Goal: Information Seeking & Learning: Find specific fact

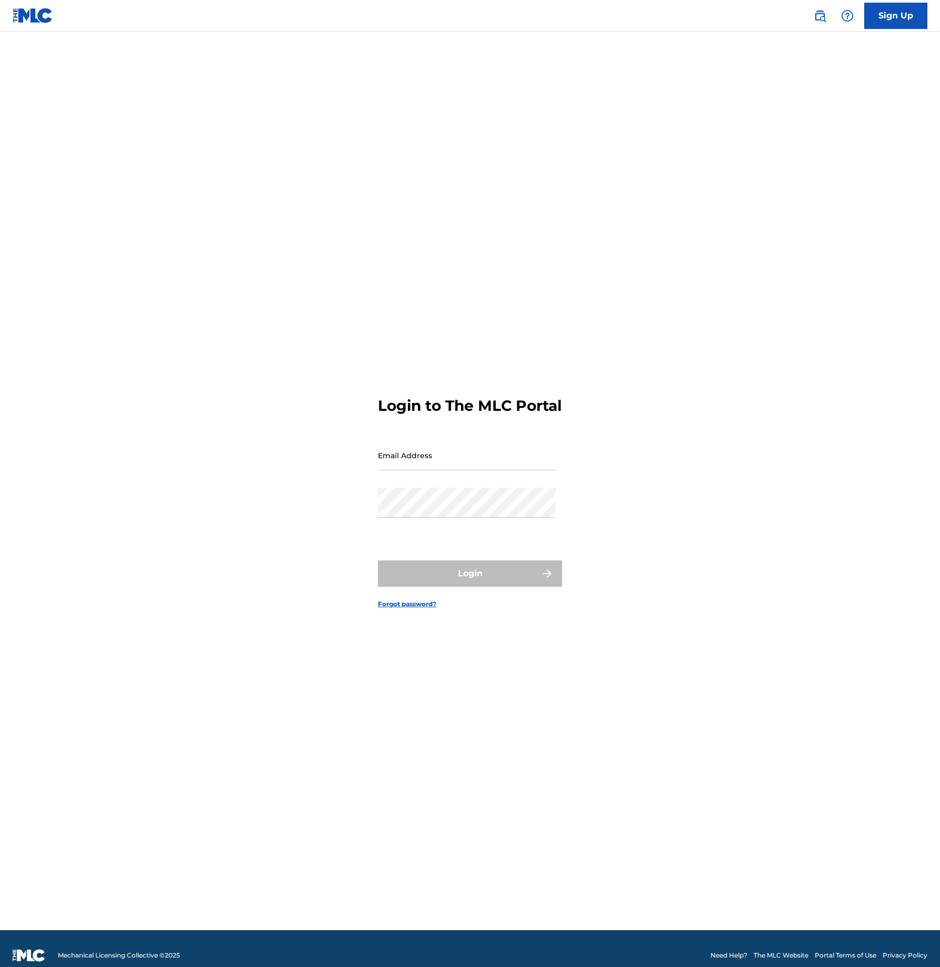
click at [828, 17] on link at bounding box center [820, 15] width 21 height 21
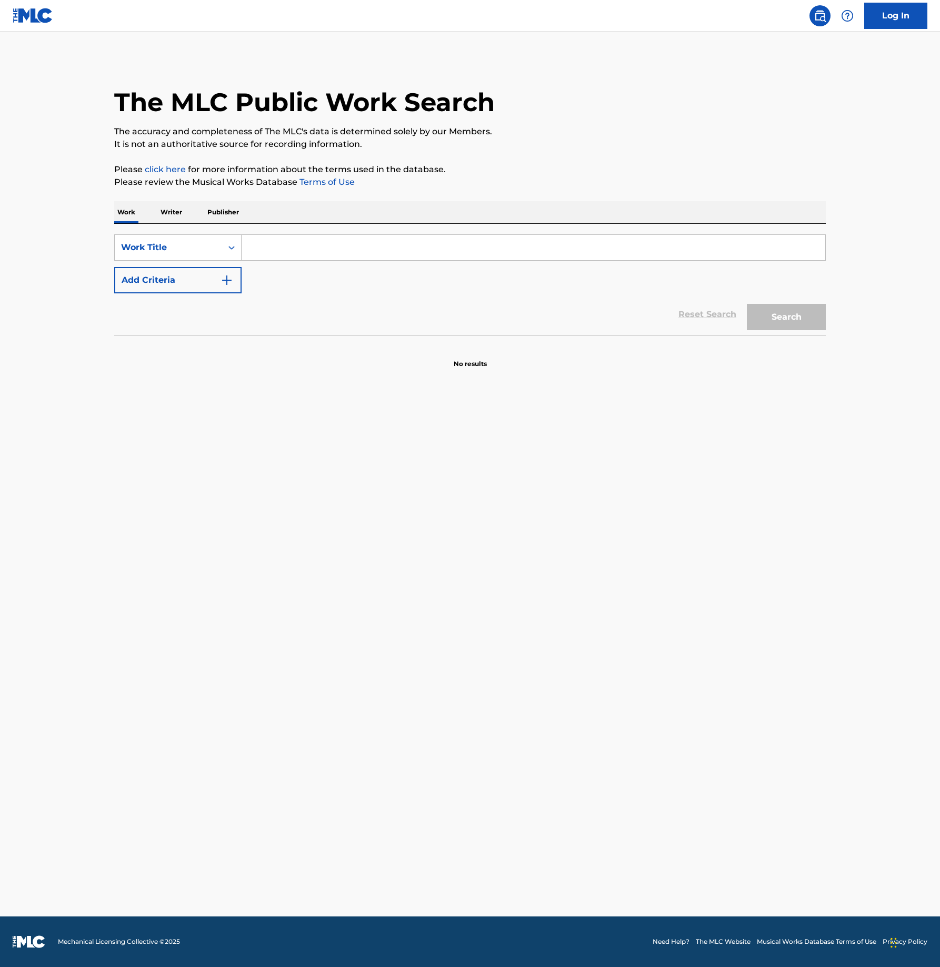
paste input "Purple Rain"
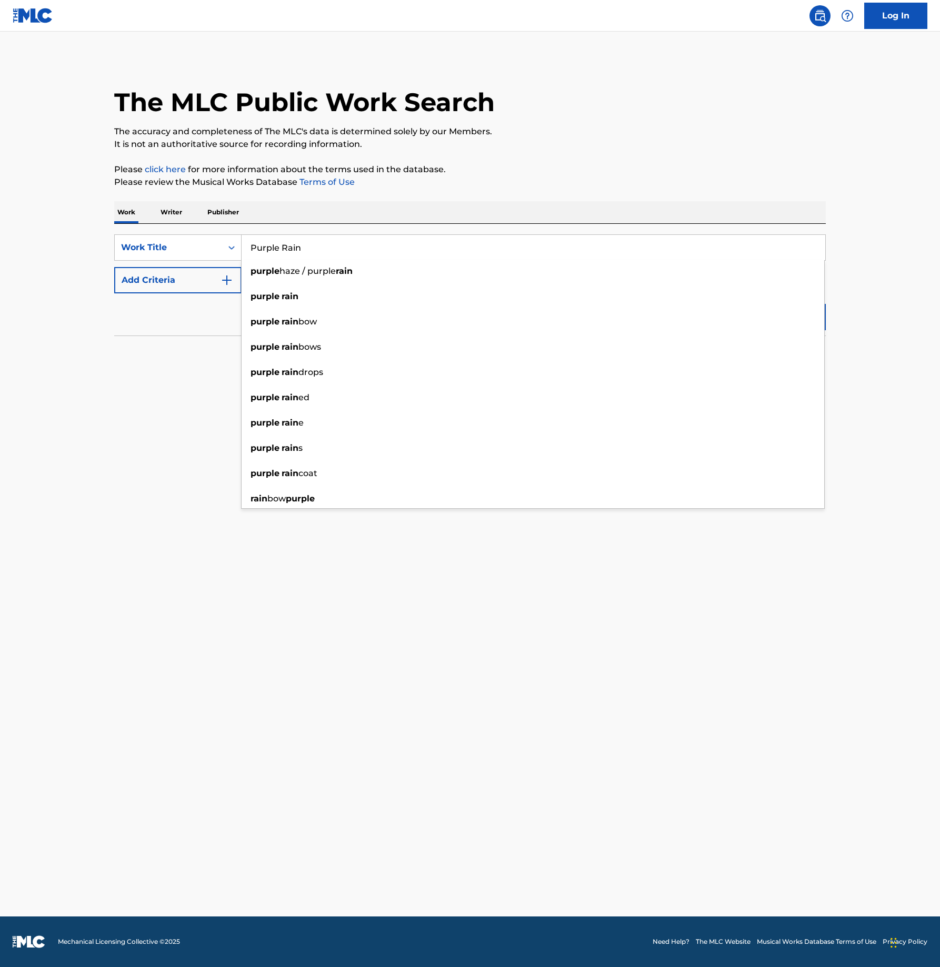
type input "Purple Rain"
click at [220, 292] on button "Add Criteria" at bounding box center [177, 280] width 127 height 26
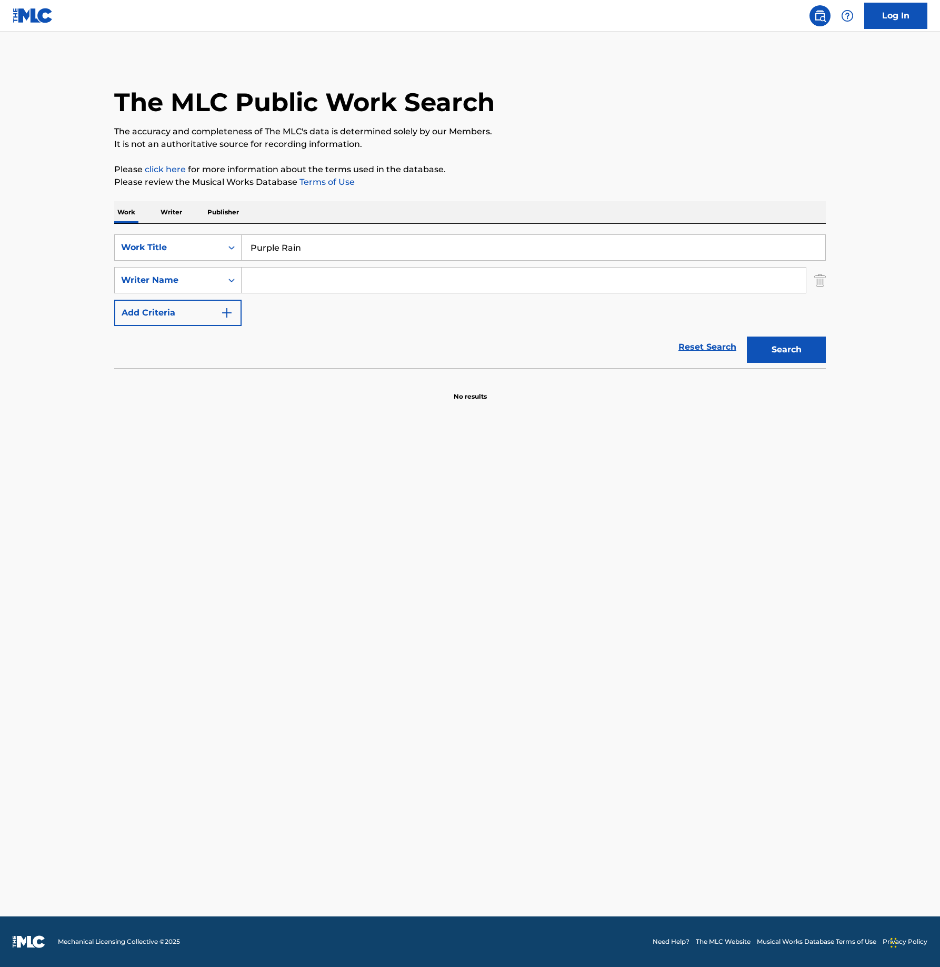
click at [282, 266] on div "SearchWithCriteriac6d781c3-344b-42e9-83b6-276f8e5f56cd Work Title Purple Rain S…" at bounding box center [470, 280] width 712 height 92
click at [293, 274] on input "Search Form" at bounding box center [524, 280] width 565 height 25
type input "Prince"
click at [747, 336] on button "Search" at bounding box center [786, 349] width 79 height 26
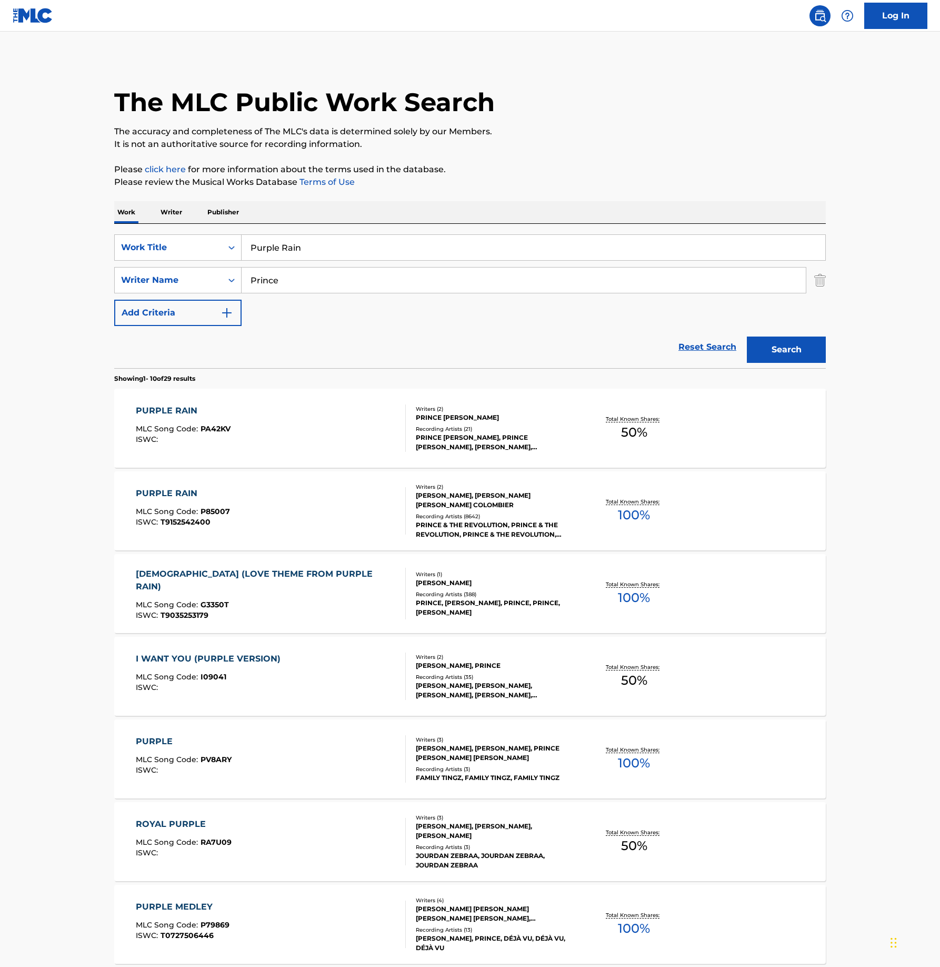
click at [371, 424] on div "PURPLE RAIN MLC Song Code : PA42KV ISWC :" at bounding box center [271, 427] width 271 height 47
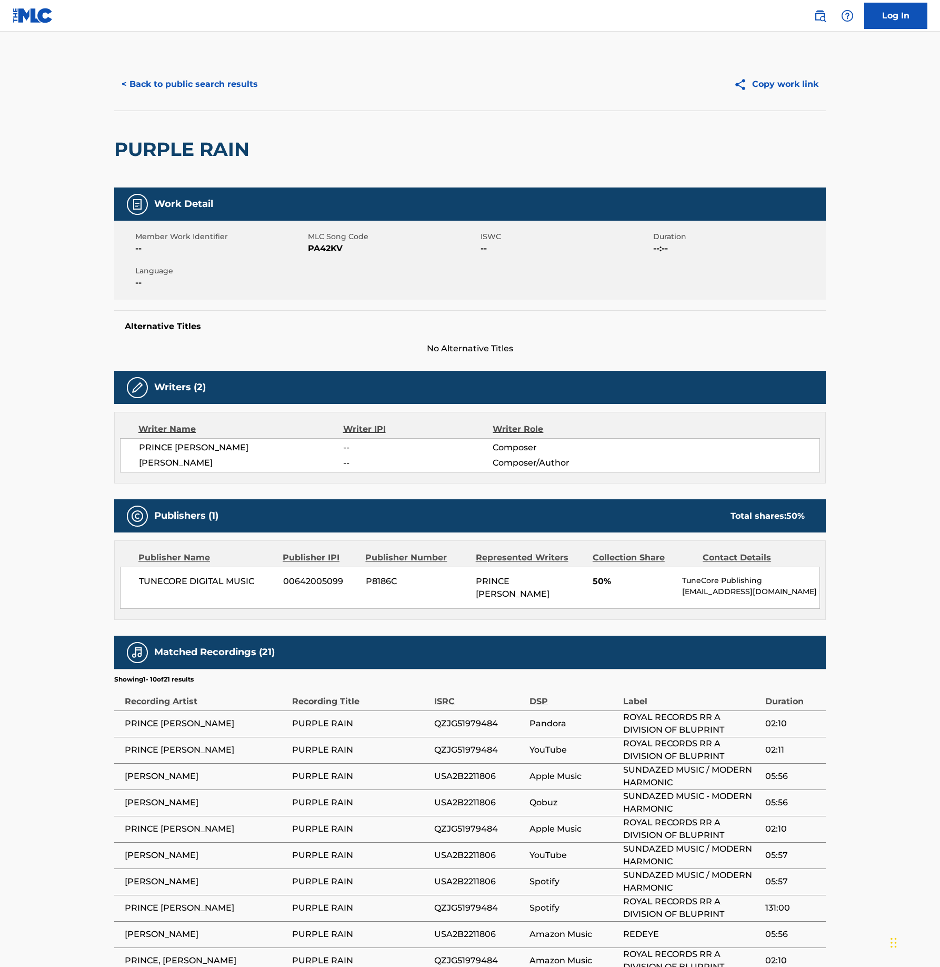
click at [174, 88] on button "< Back to public search results" at bounding box center [189, 84] width 151 height 26
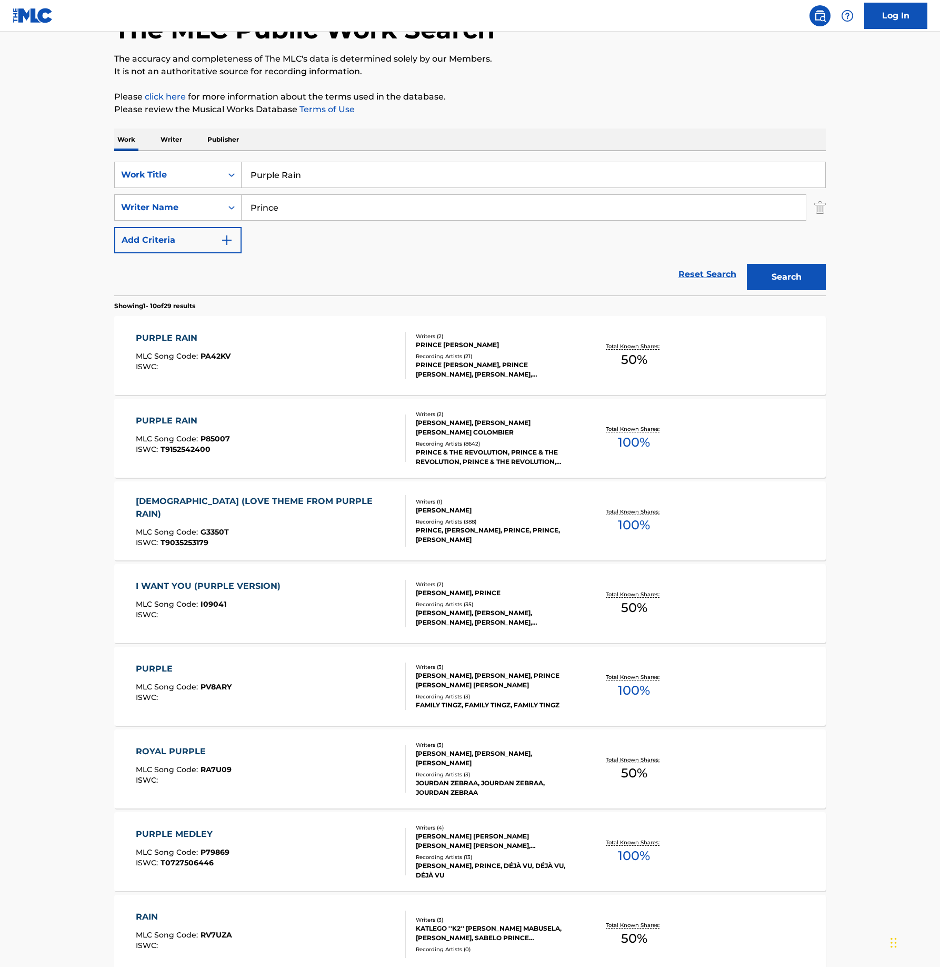
scroll to position [105, 0]
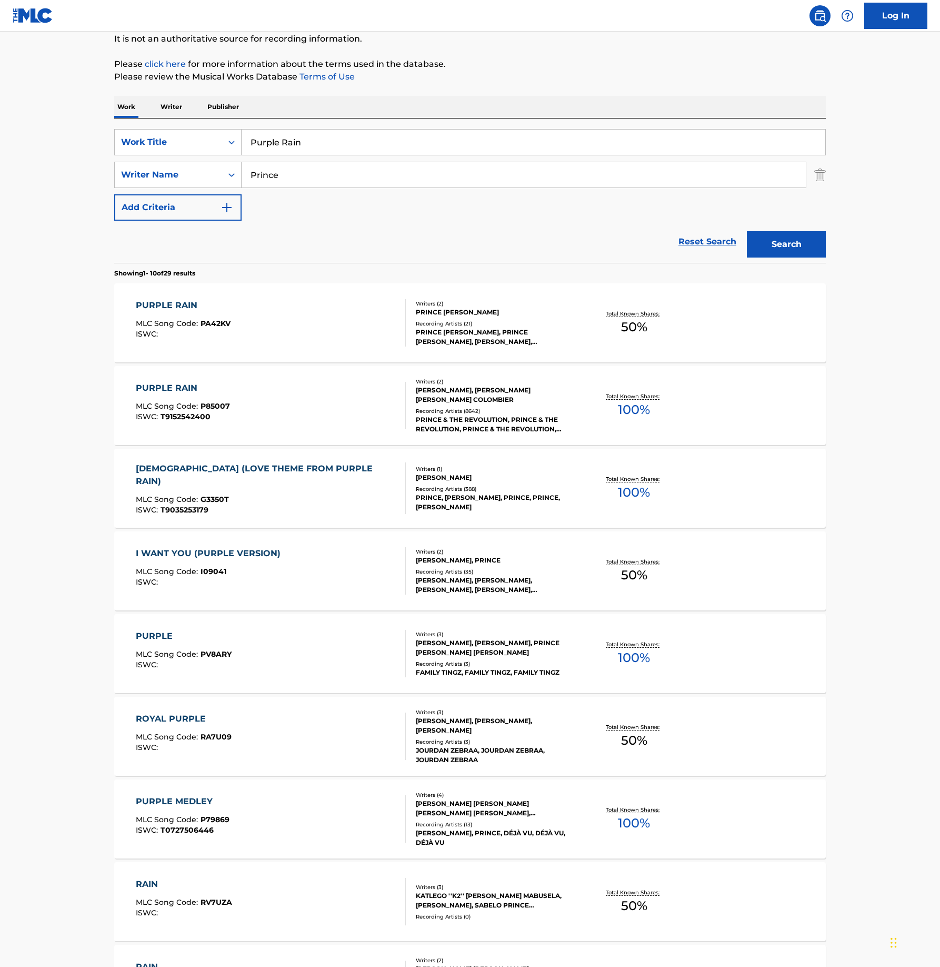
click at [364, 400] on div "PURPLE RAIN MLC Song Code : P85007 ISWC : T9152542400" at bounding box center [271, 405] width 271 height 47
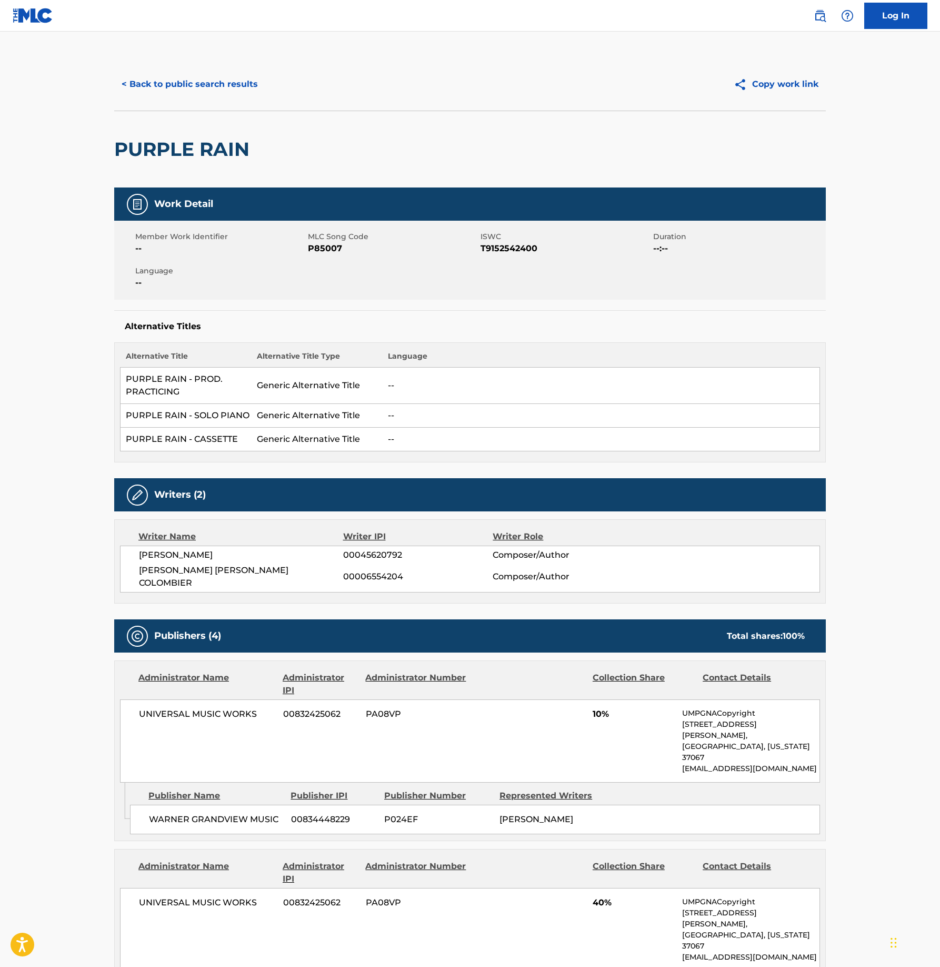
click at [191, 84] on button "< Back to public search results" at bounding box center [189, 84] width 151 height 26
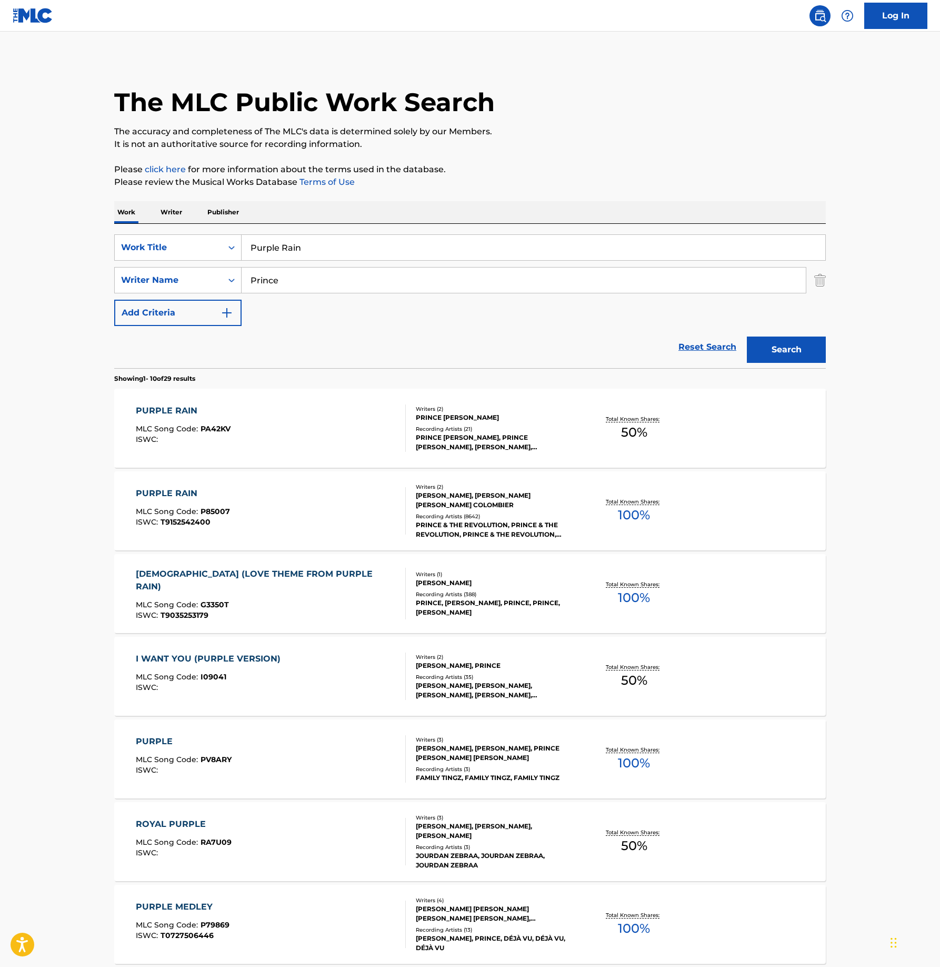
scroll to position [105, 0]
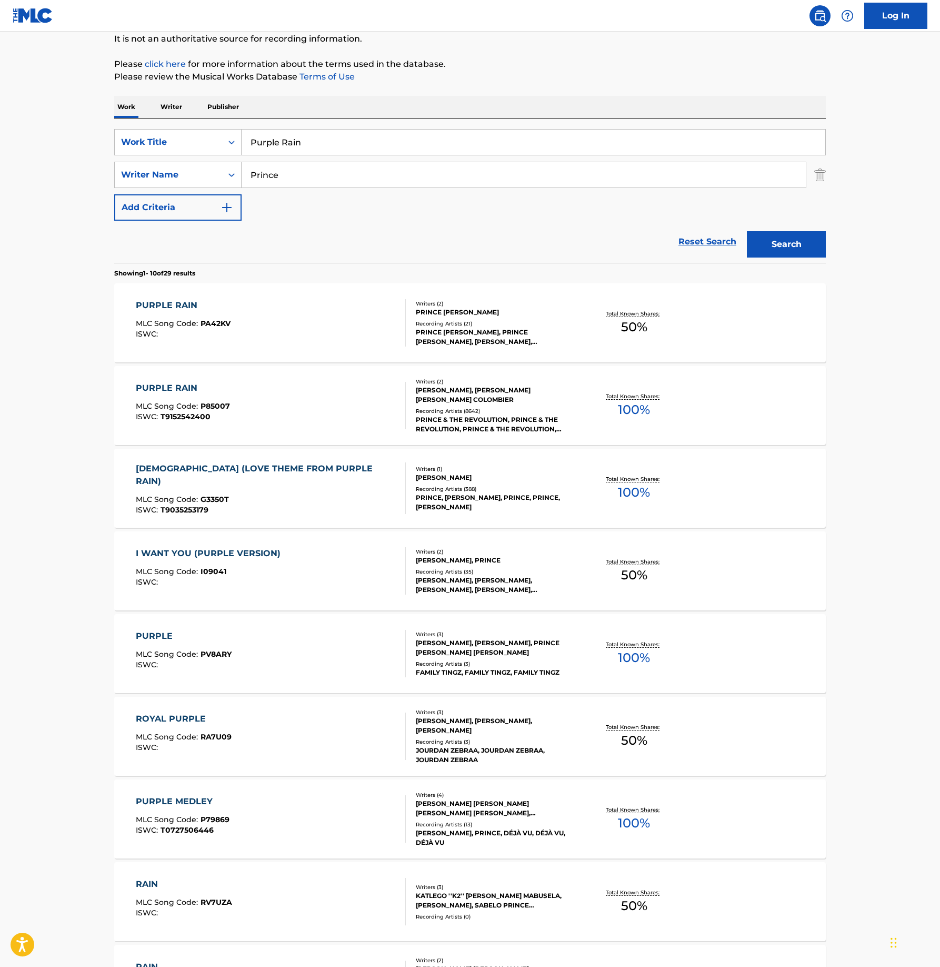
click at [384, 146] on input "Purple Rain" at bounding box center [534, 142] width 584 height 25
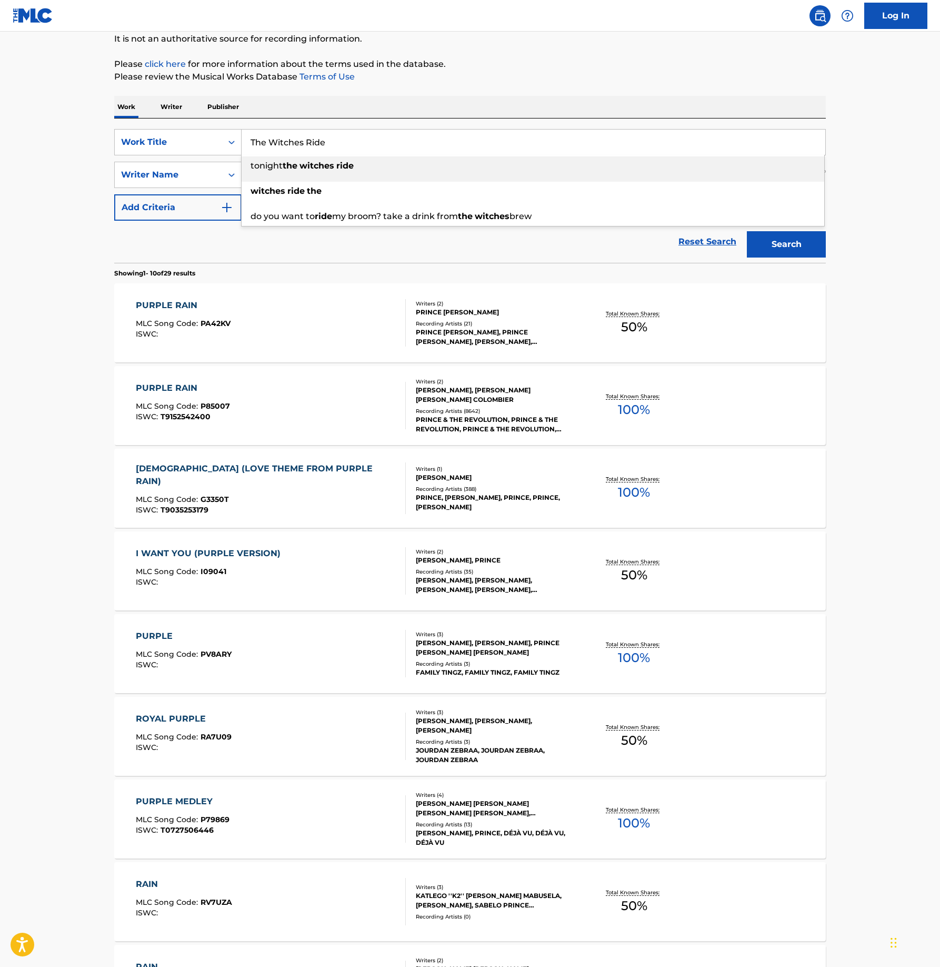
type input "The Witches Ride"
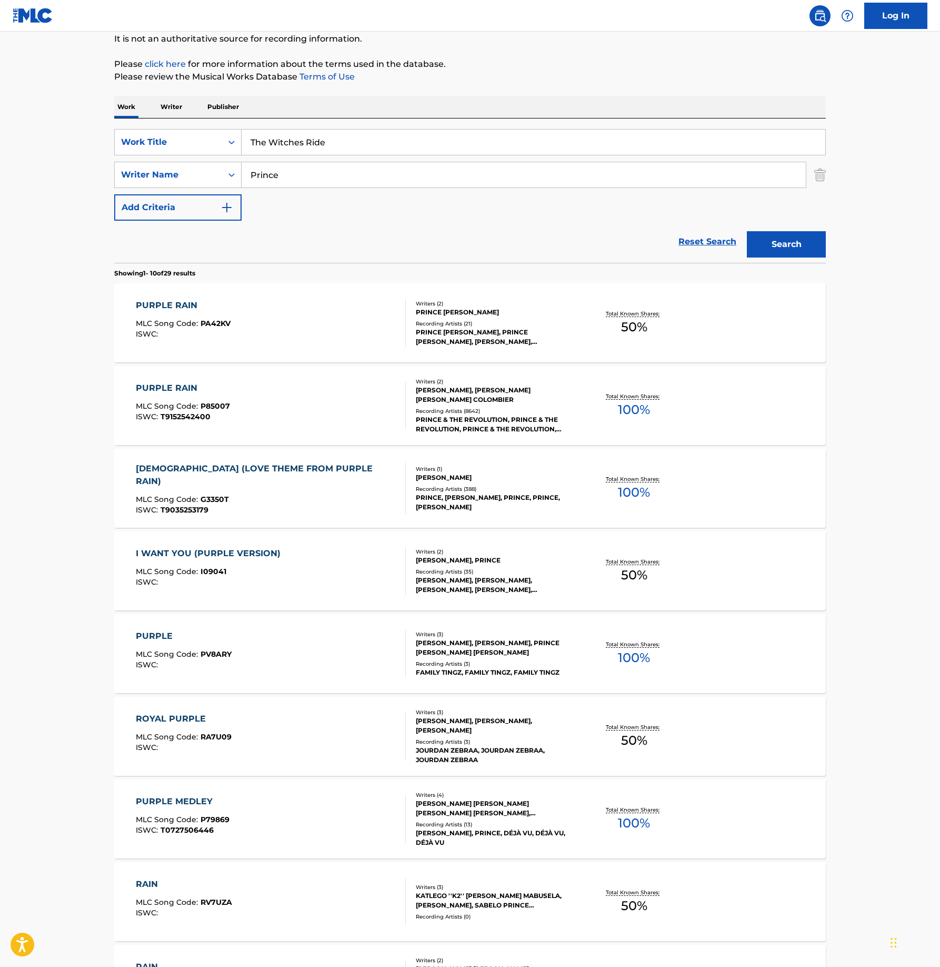
paste input "Dittenhaver"
type input "Dittenhaver"
click at [747, 231] on button "Search" at bounding box center [786, 244] width 79 height 26
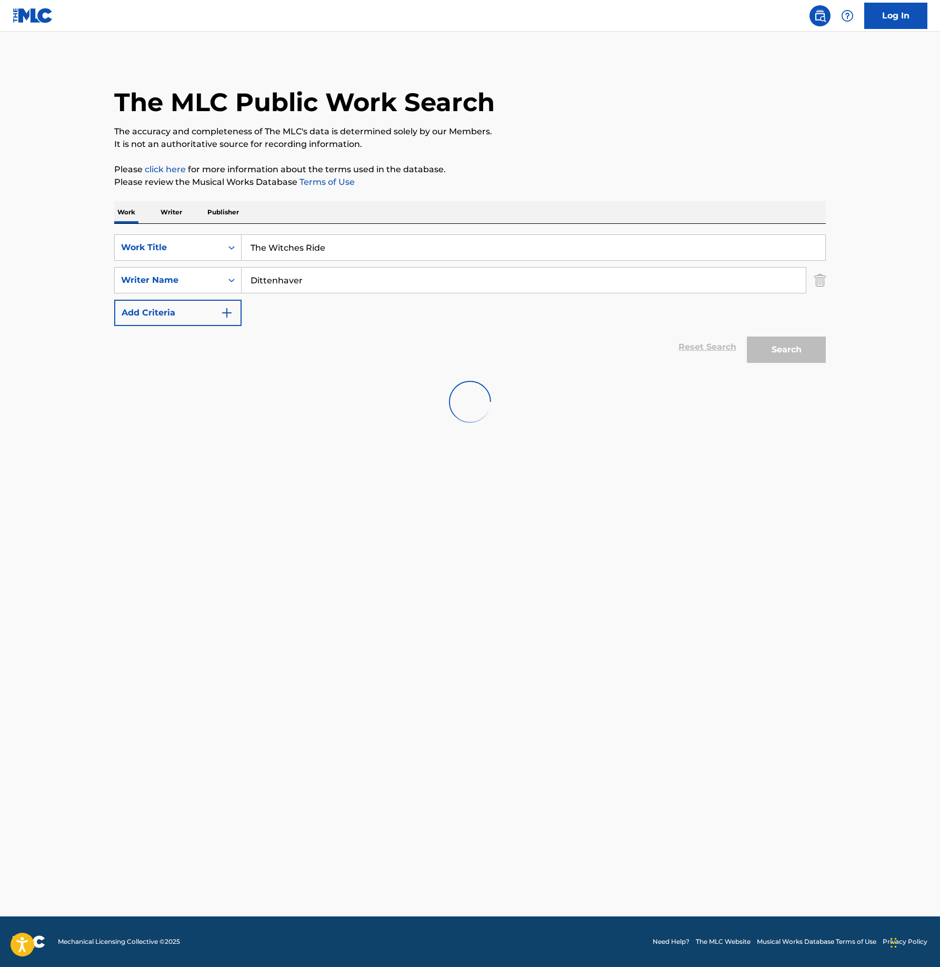
scroll to position [0, 0]
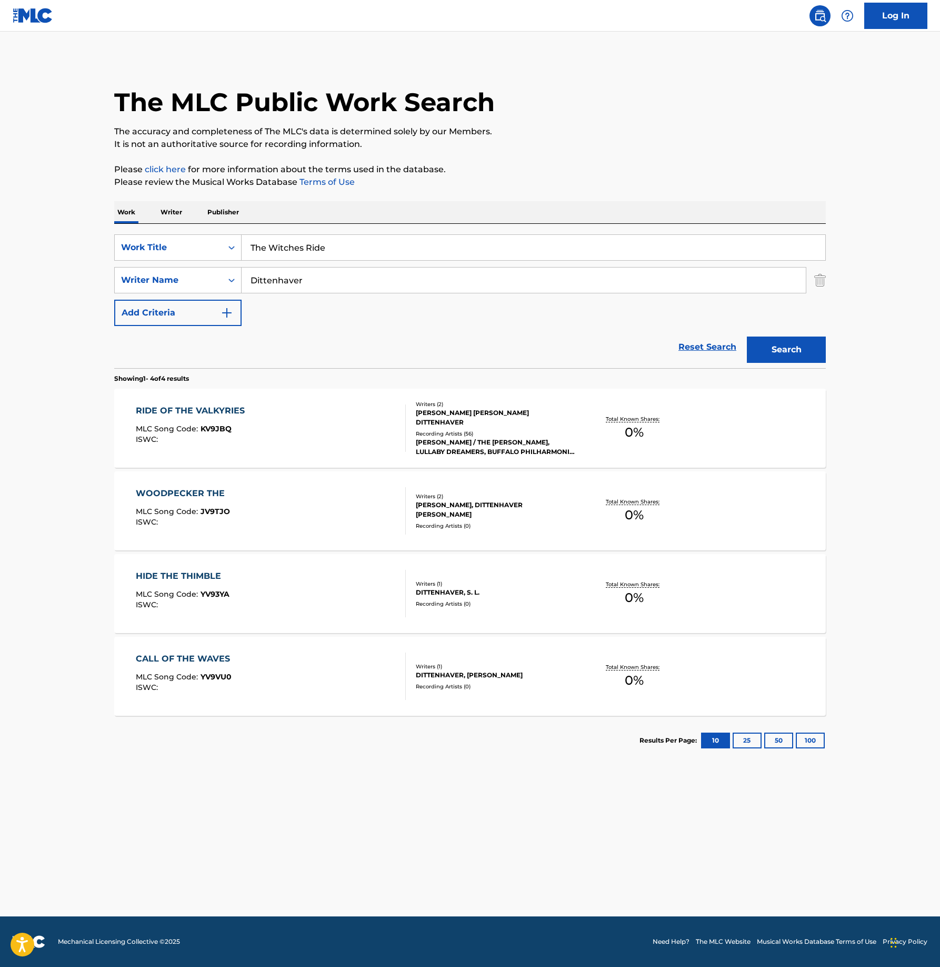
click at [821, 282] on img "Search Form" at bounding box center [821, 280] width 12 height 26
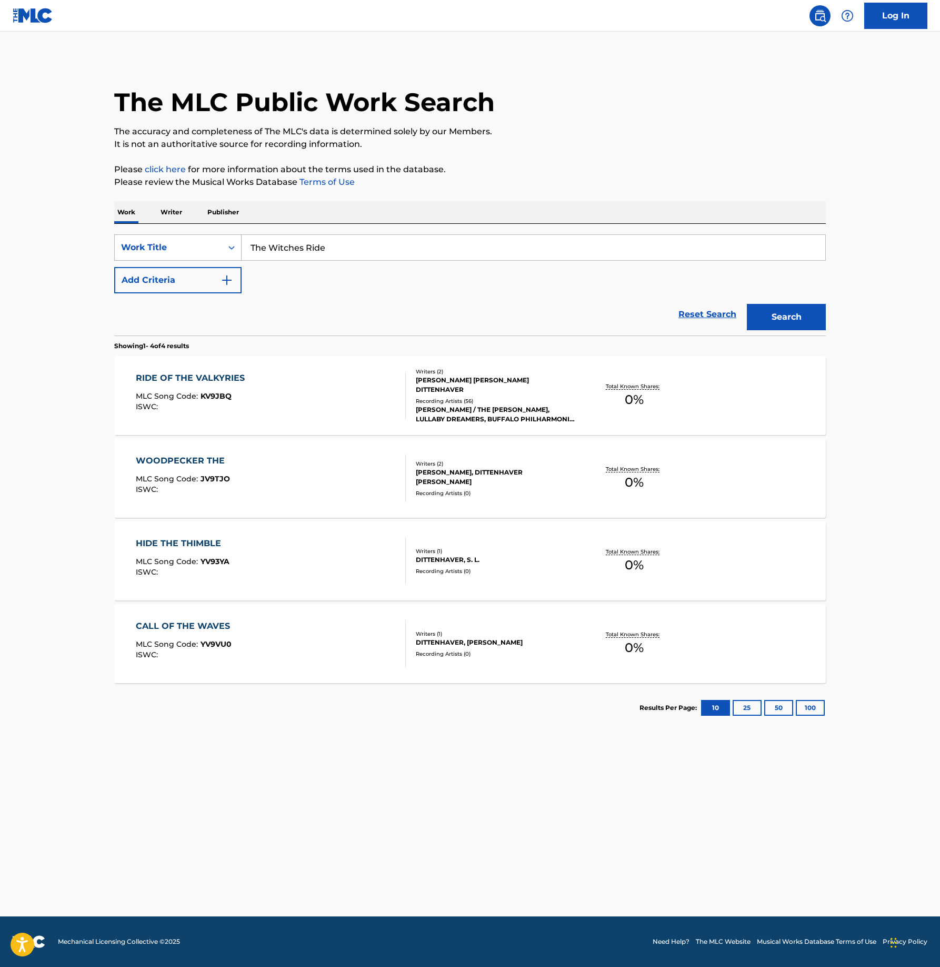
click at [216, 246] on div "Work Title" at bounding box center [168, 247] width 107 height 20
click at [206, 266] on div "MLC Song Code" at bounding box center [178, 274] width 126 height 26
click at [308, 243] on input "Search Form" at bounding box center [534, 247] width 584 height 25
paste input "HV8ZZ3"
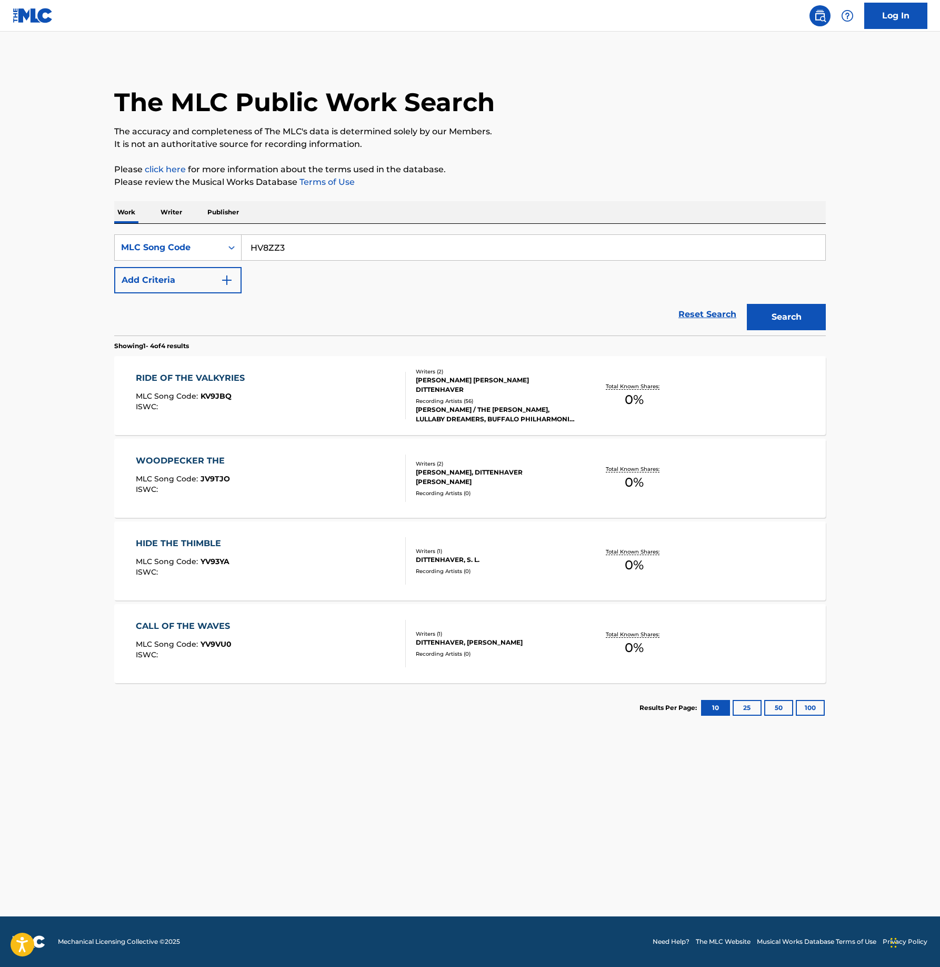
type input "HV8ZZ3"
click at [783, 316] on button "Search" at bounding box center [786, 317] width 79 height 26
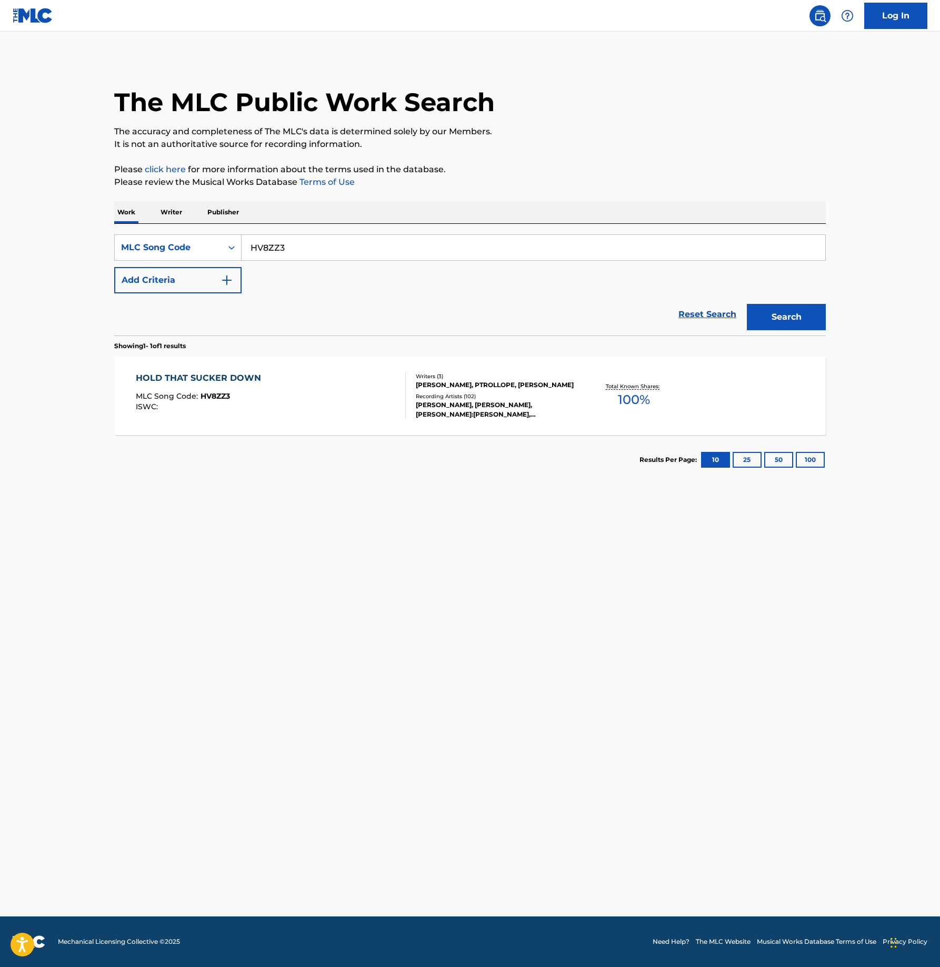
click at [438, 407] on div "[PERSON_NAME], [PERSON_NAME],[PERSON_NAME]:[PERSON_NAME], [PERSON_NAME],HEL:[PE…" at bounding box center [495, 409] width 159 height 19
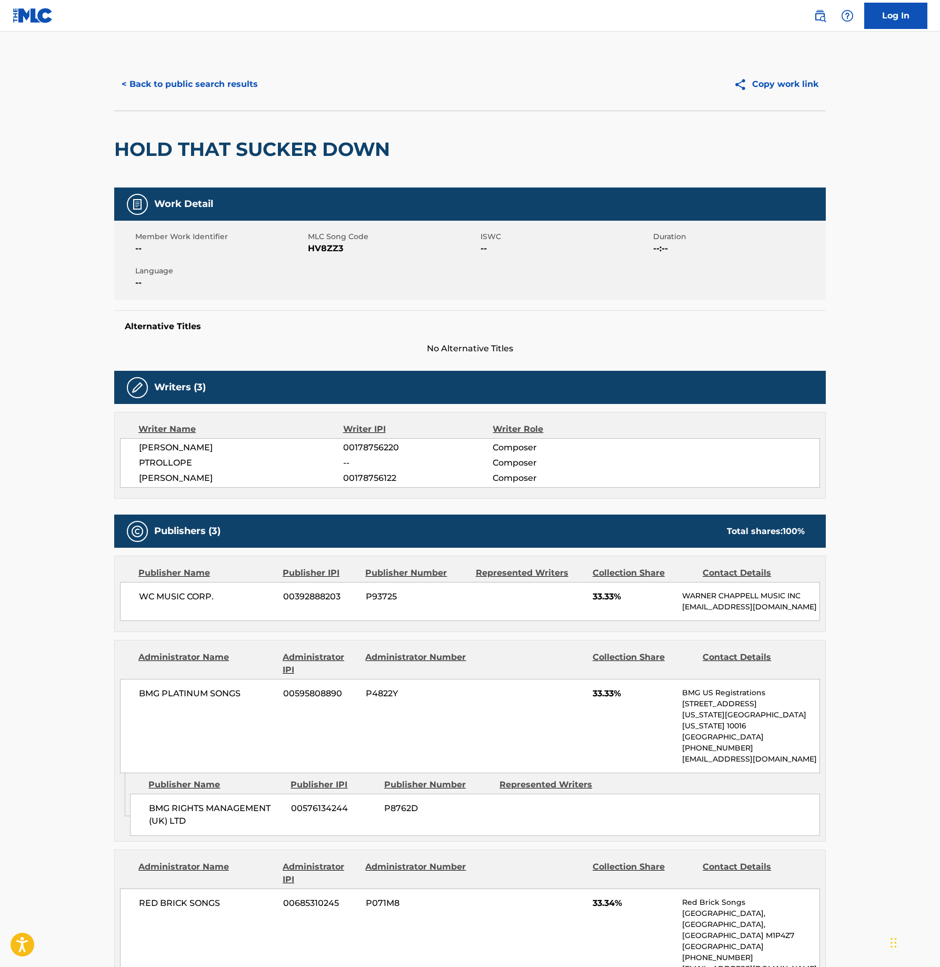
click at [210, 81] on button "< Back to public search results" at bounding box center [189, 84] width 151 height 26
